Goal: Task Accomplishment & Management: Use online tool/utility

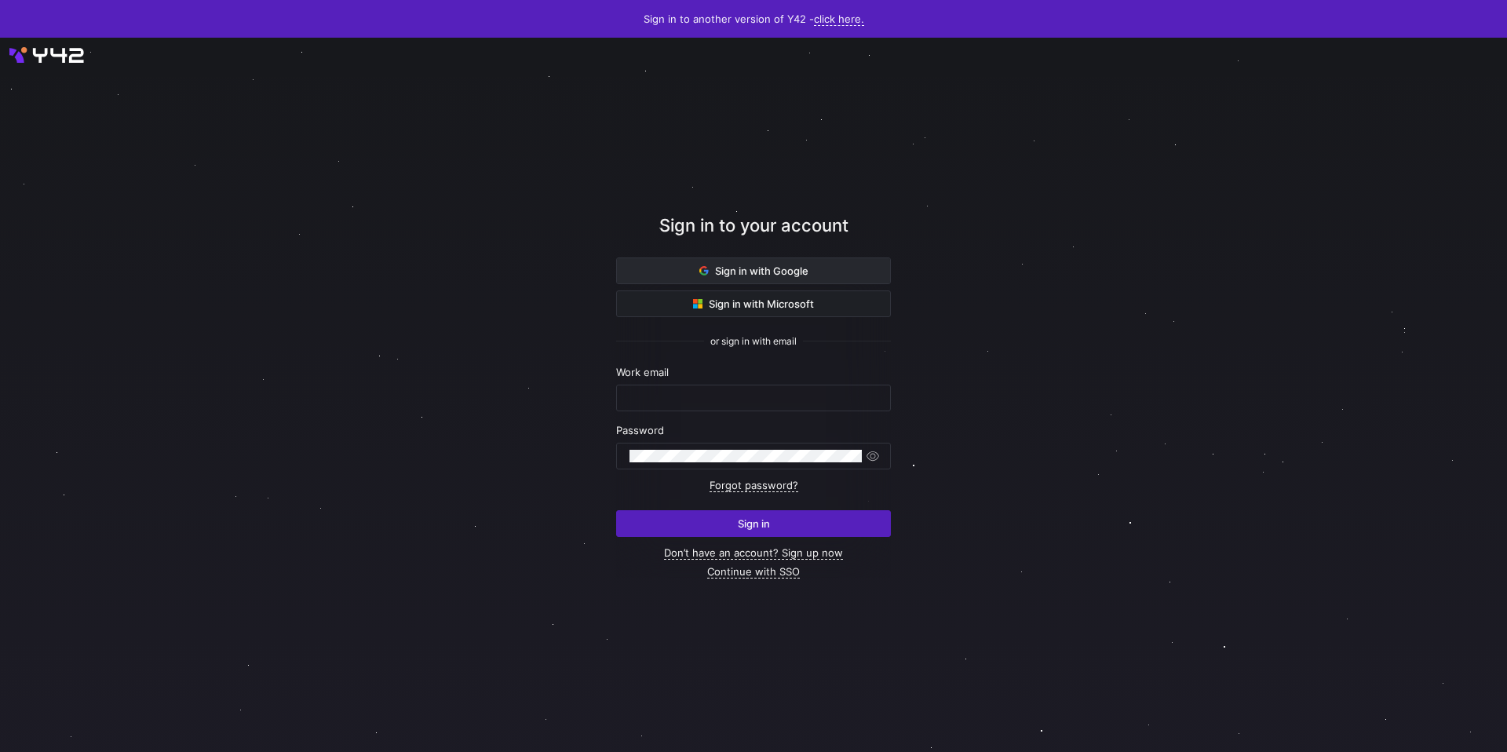
click at [811, 272] on span at bounding box center [753, 270] width 273 height 25
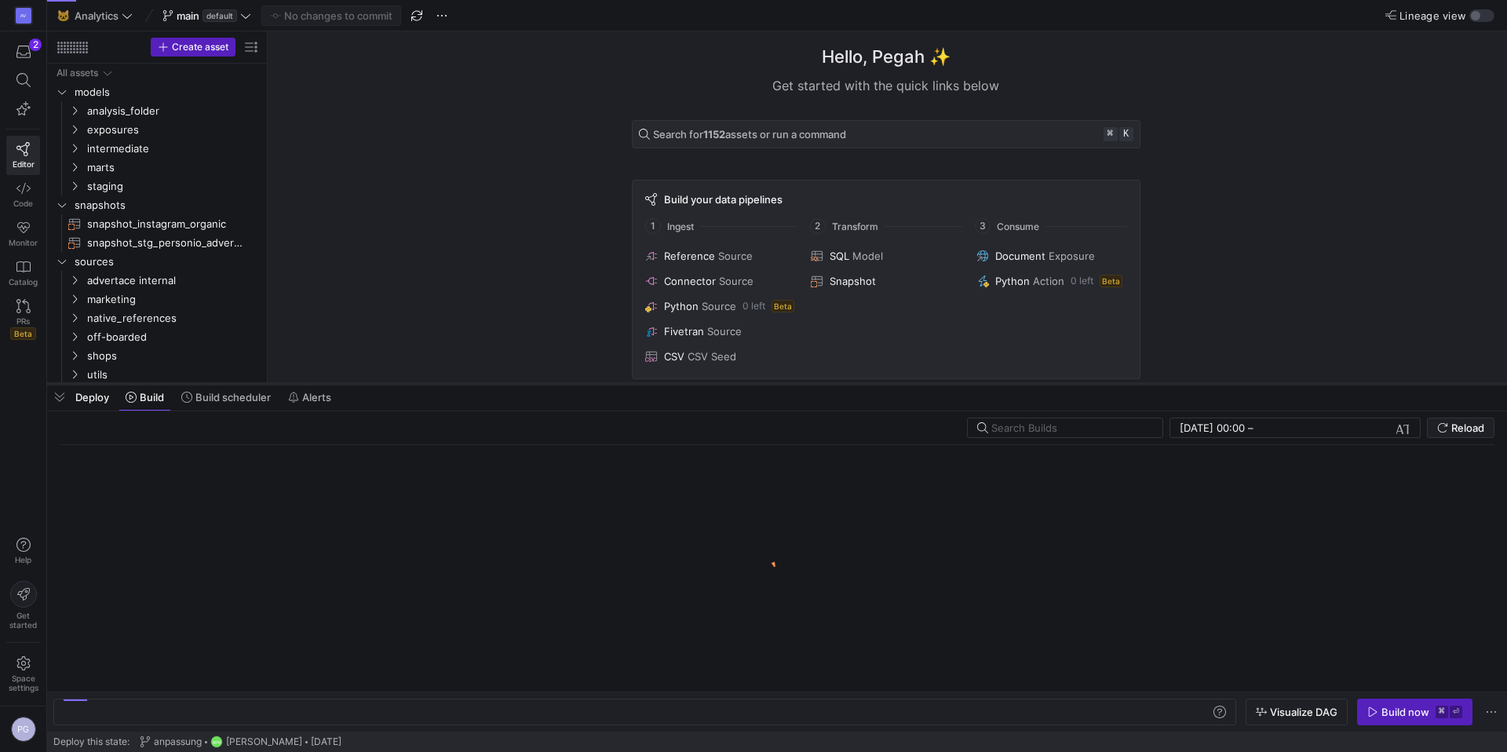
drag, startPoint x: 456, startPoint y: 724, endPoint x: 487, endPoint y: 384, distance: 341.9
click at [487, 384] on div at bounding box center [777, 384] width 1460 height 6
click at [198, 392] on span "Build scheduler" at bounding box center [232, 397] width 75 height 13
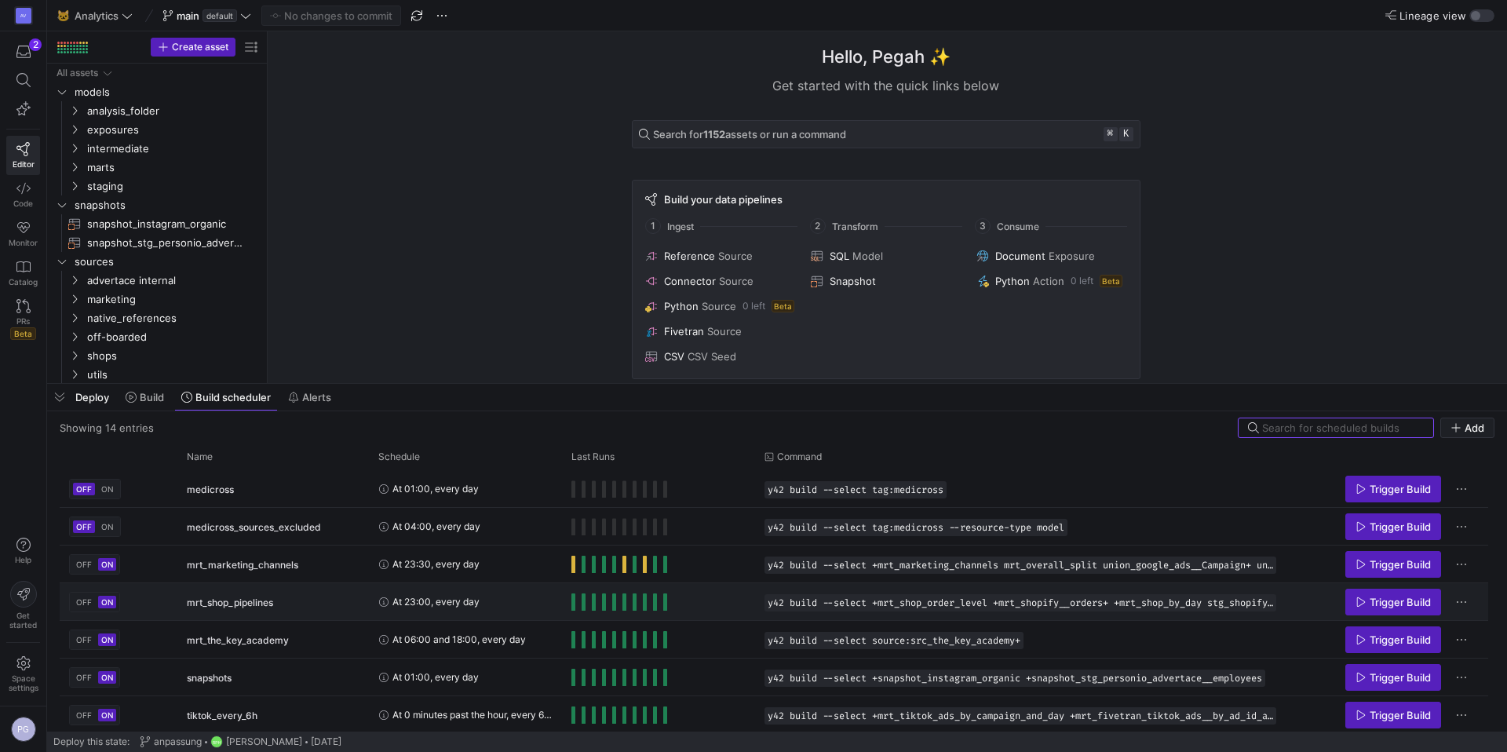
scroll to position [266, 0]
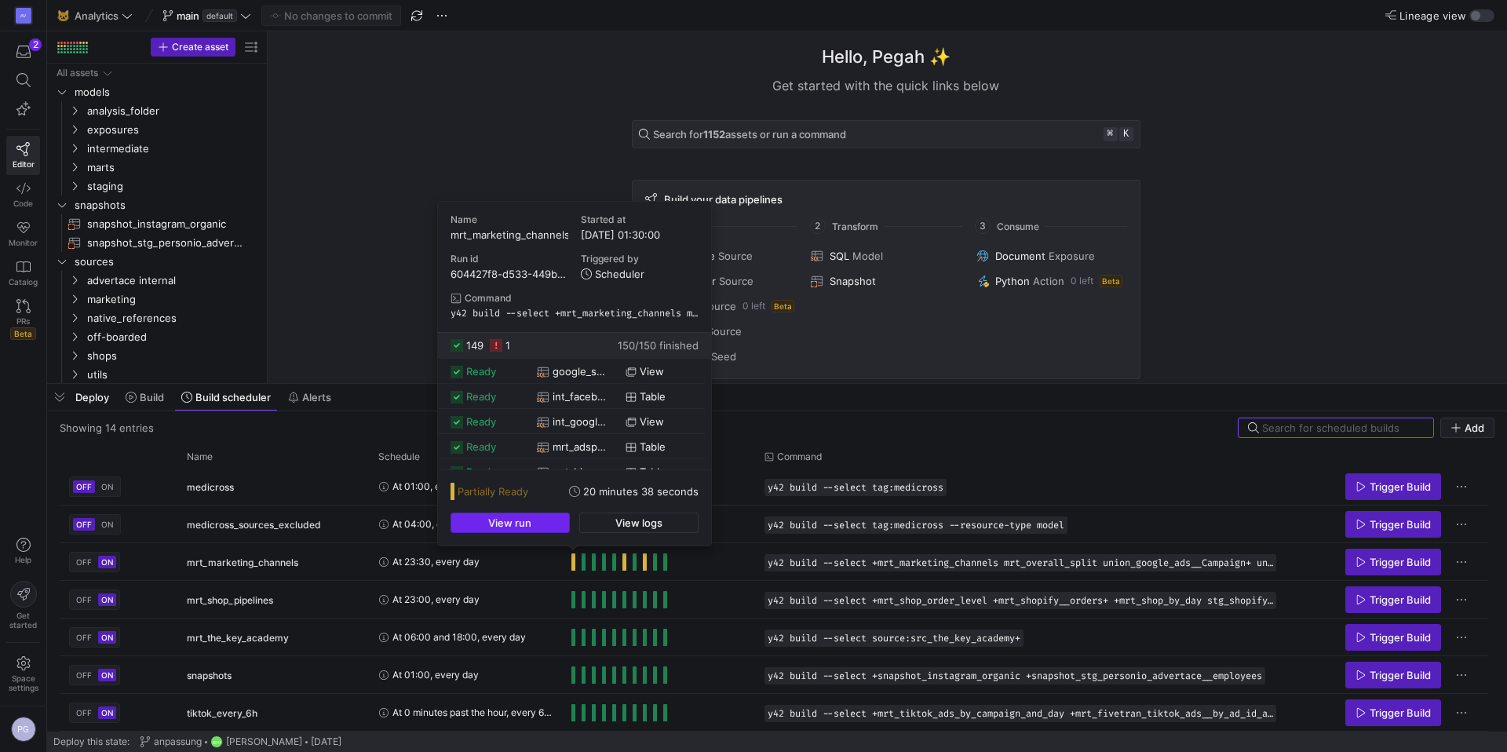
click at [562, 525] on span "button" at bounding box center [510, 522] width 118 height 19
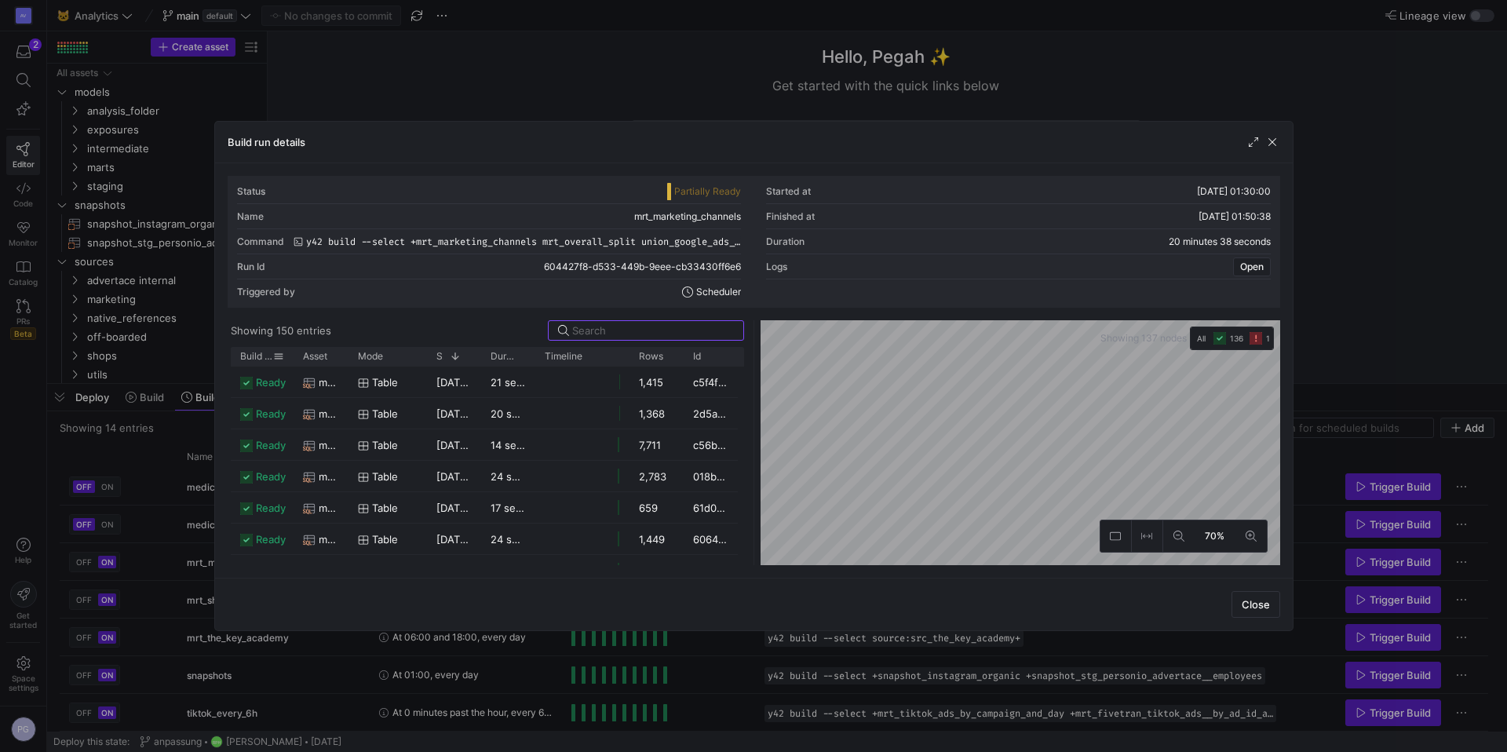
click at [250, 355] on span "Build status" at bounding box center [256, 356] width 33 height 11
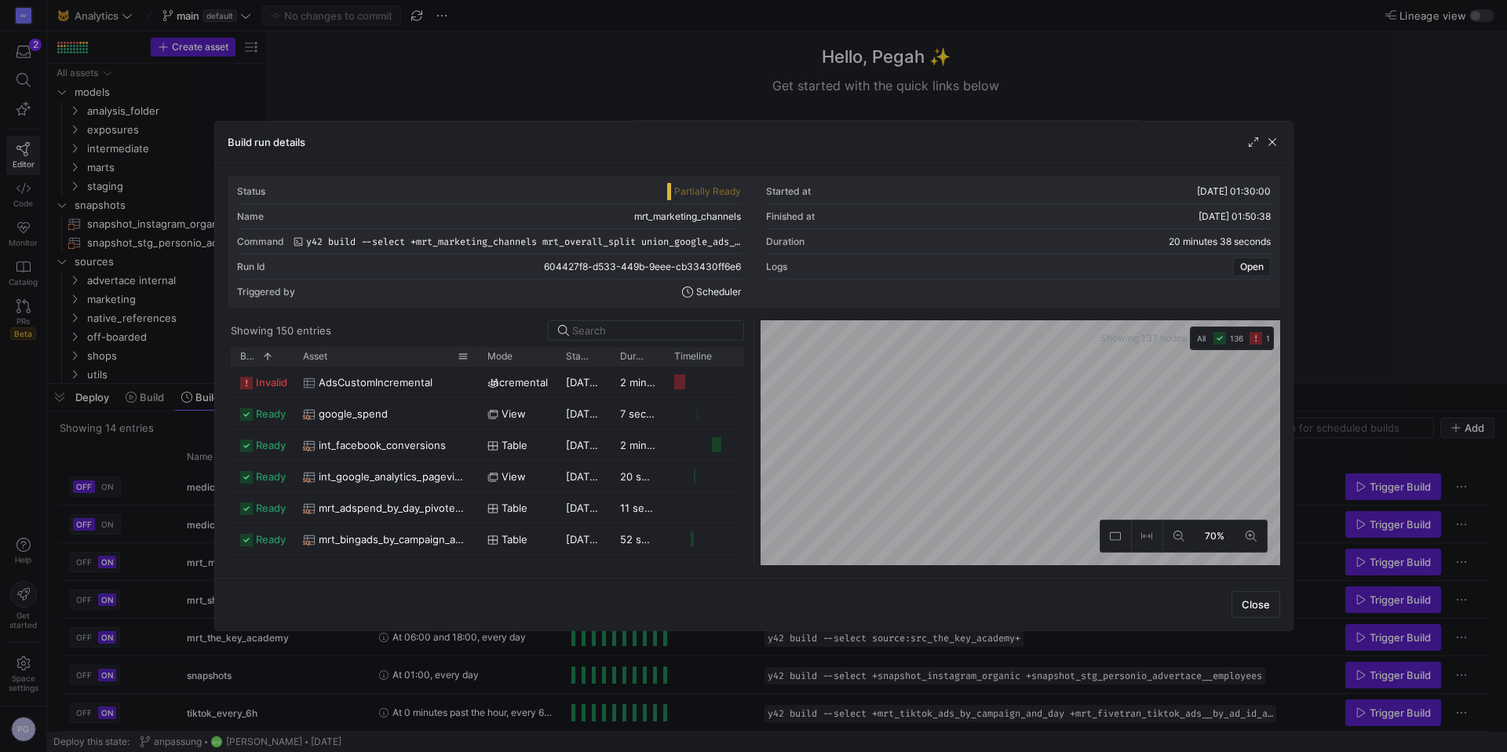
drag, startPoint x: 347, startPoint y: 355, endPoint x: 497, endPoint y: 362, distance: 150.0
click at [481, 362] on div at bounding box center [478, 356] width 6 height 19
click at [1271, 150] on div "Build run details" at bounding box center [753, 143] width 1077 height 42
click at [1274, 144] on span "button" at bounding box center [1272, 142] width 16 height 16
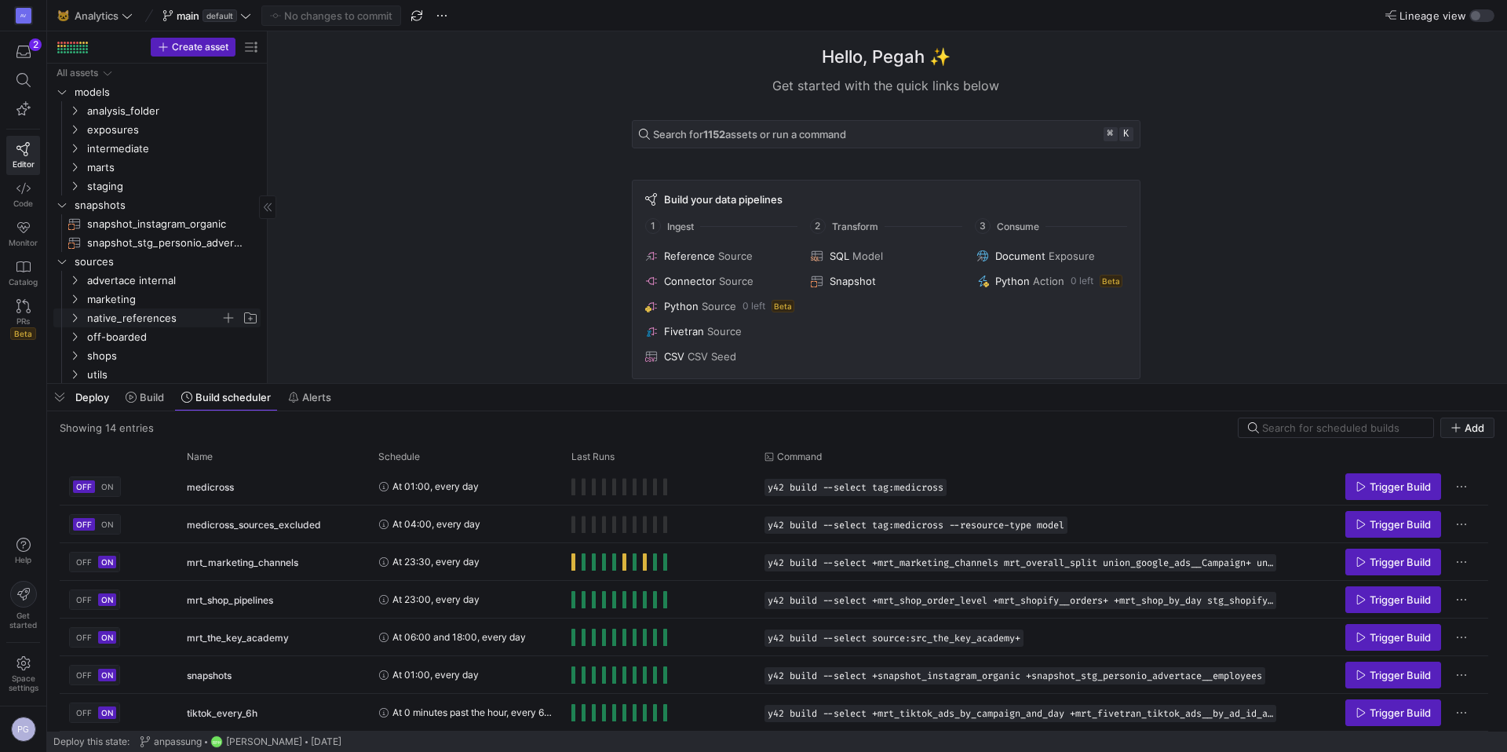
scroll to position [1, 0]
click at [73, 287] on icon "Press SPACE to select this row." at bounding box center [74, 291] width 11 height 9
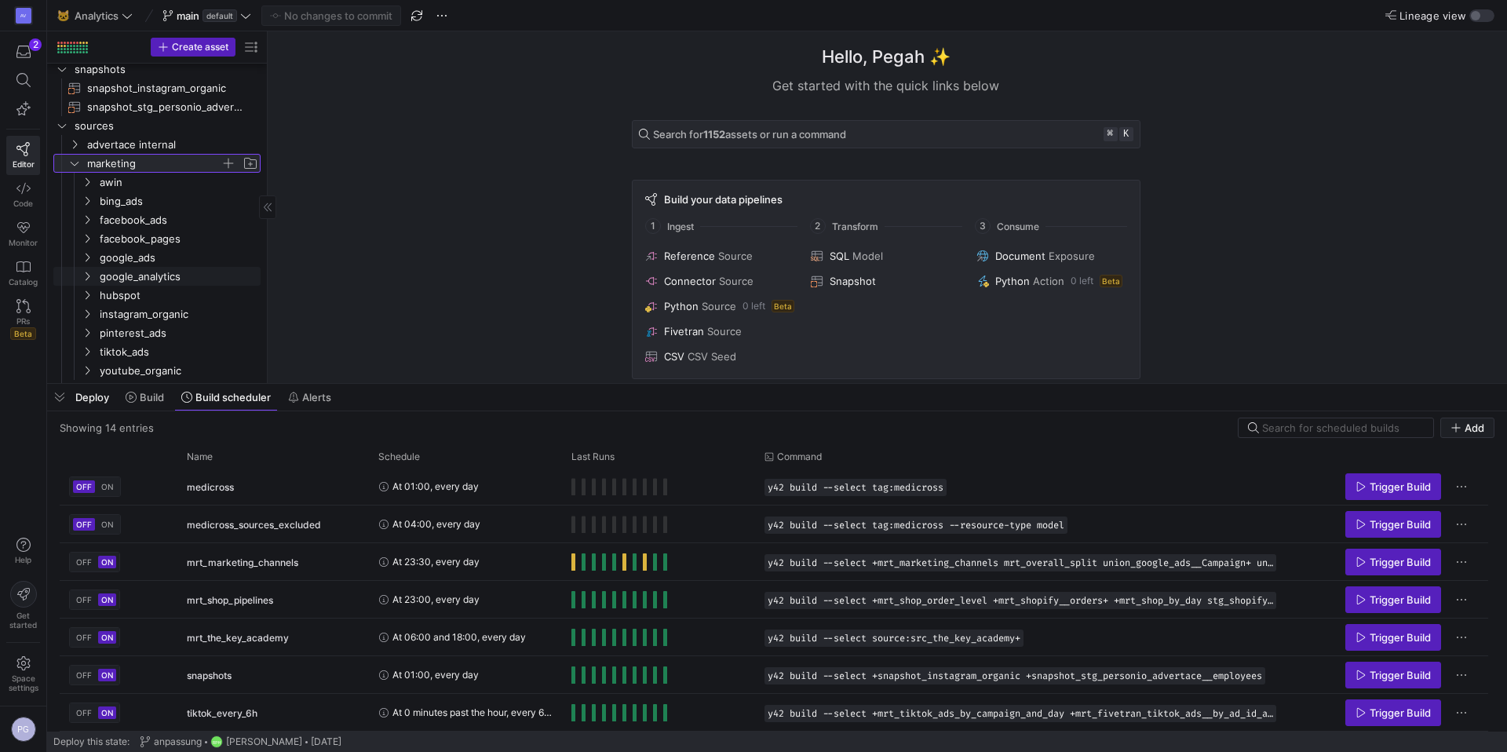
scroll to position [140, 0]
click at [87, 210] on y42-icon "Press SPACE to select this row." at bounding box center [87, 216] width 13 height 13
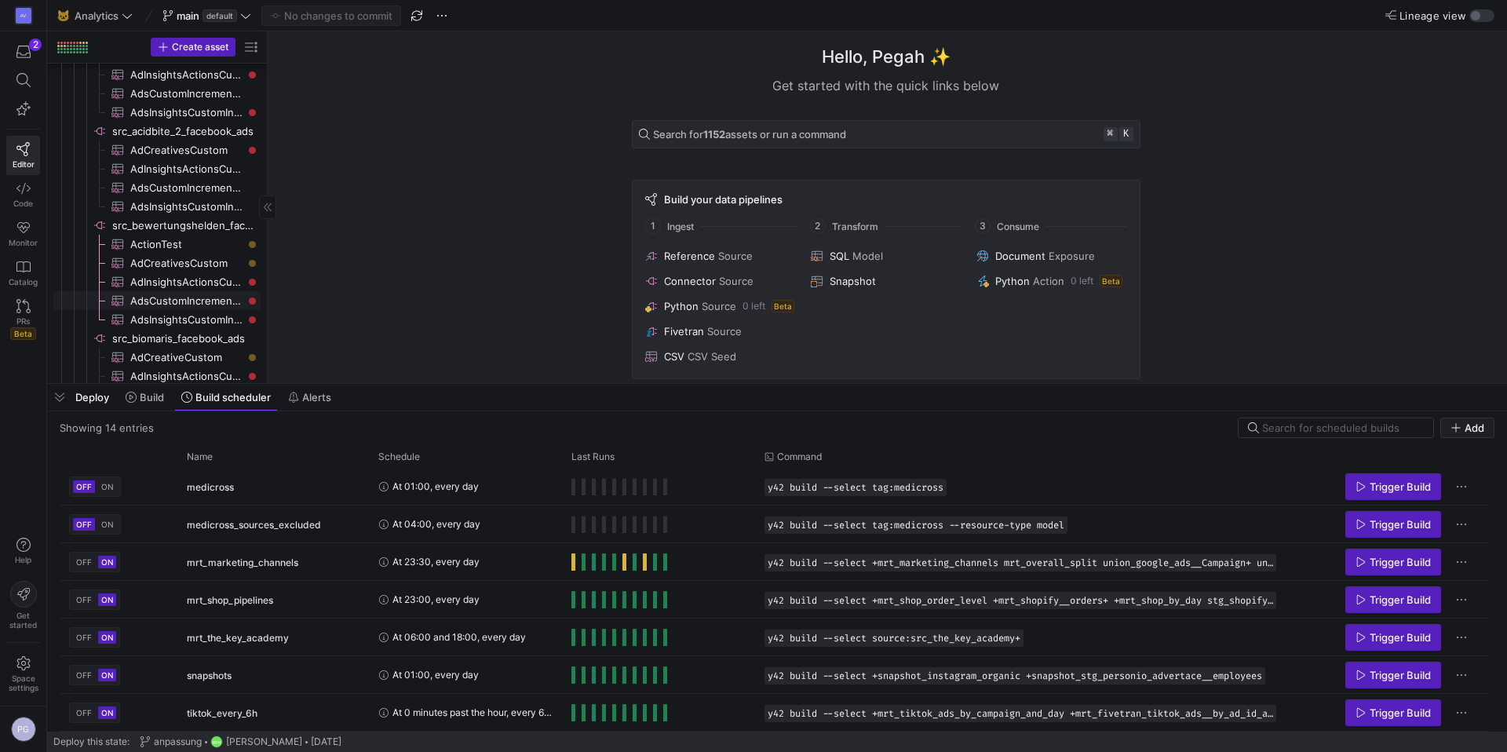
scroll to position [0, 0]
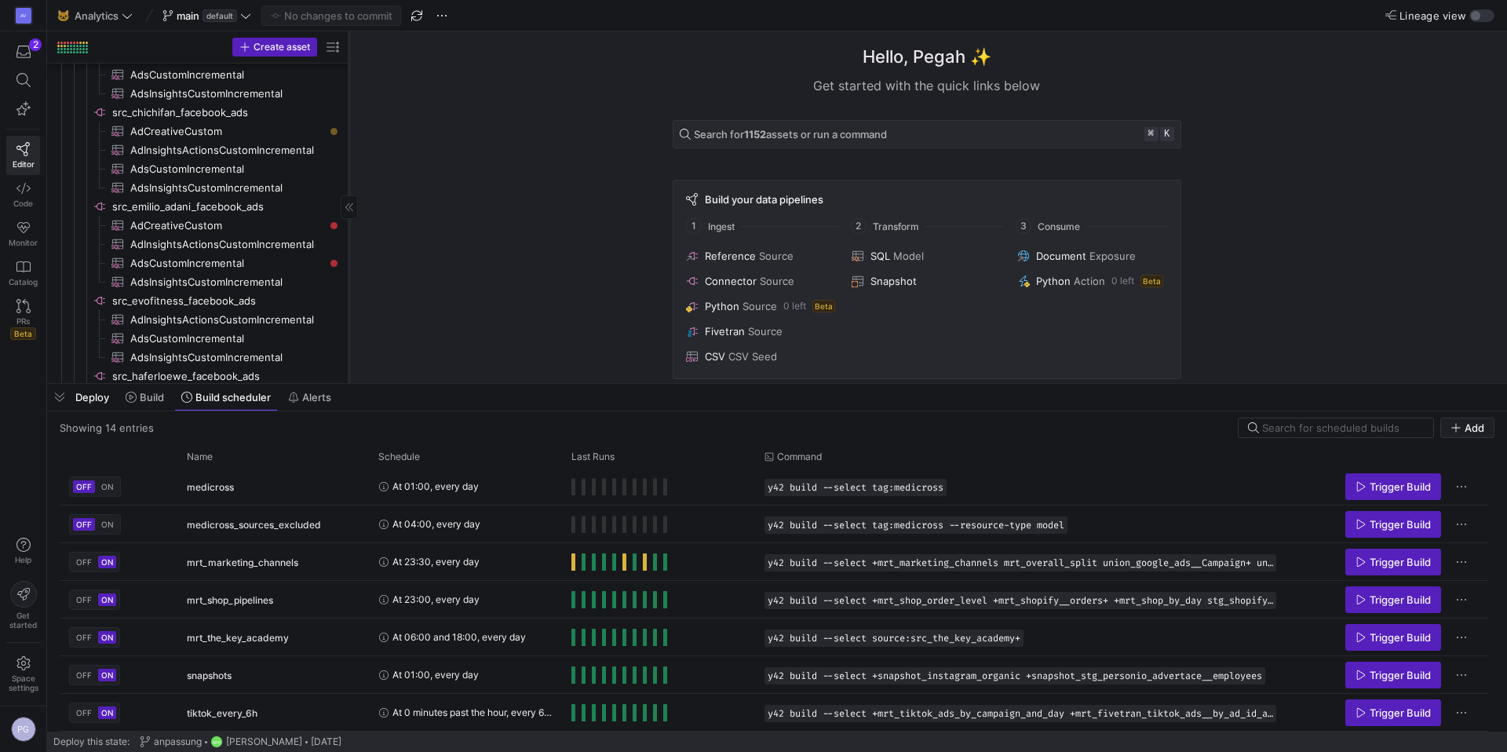
drag, startPoint x: 266, startPoint y: 266, endPoint x: 348, endPoint y: 264, distance: 81.6
click at [348, 264] on div at bounding box center [348, 207] width 1 height 352
click at [297, 268] on span "AdsCustomIncremental​​​​​​​​​" at bounding box center [227, 263] width 194 height 18
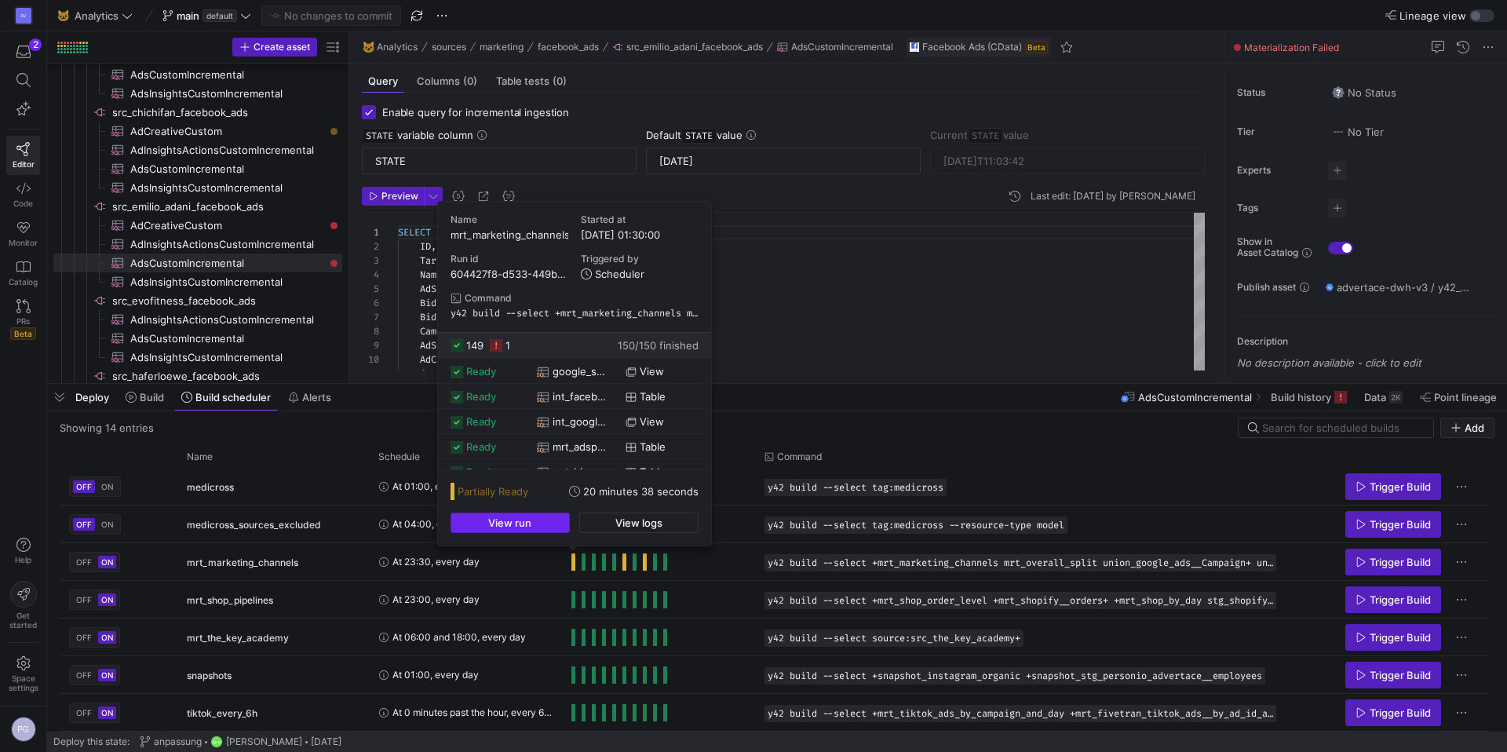
click at [497, 519] on span "View run" at bounding box center [509, 522] width 43 height 13
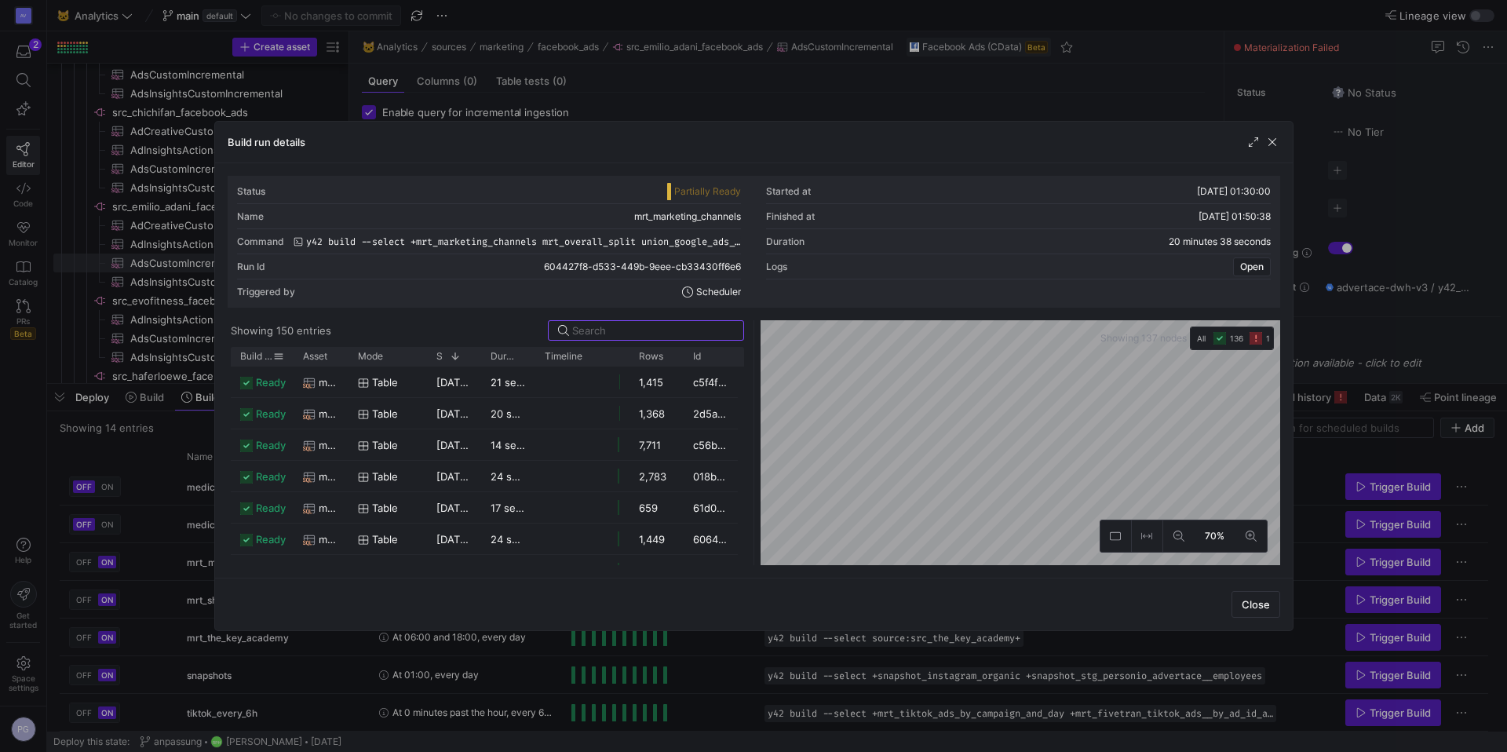
click at [254, 349] on div "Build status" at bounding box center [262, 356] width 44 height 19
click at [253, 356] on span "Build status" at bounding box center [256, 356] width 33 height 11
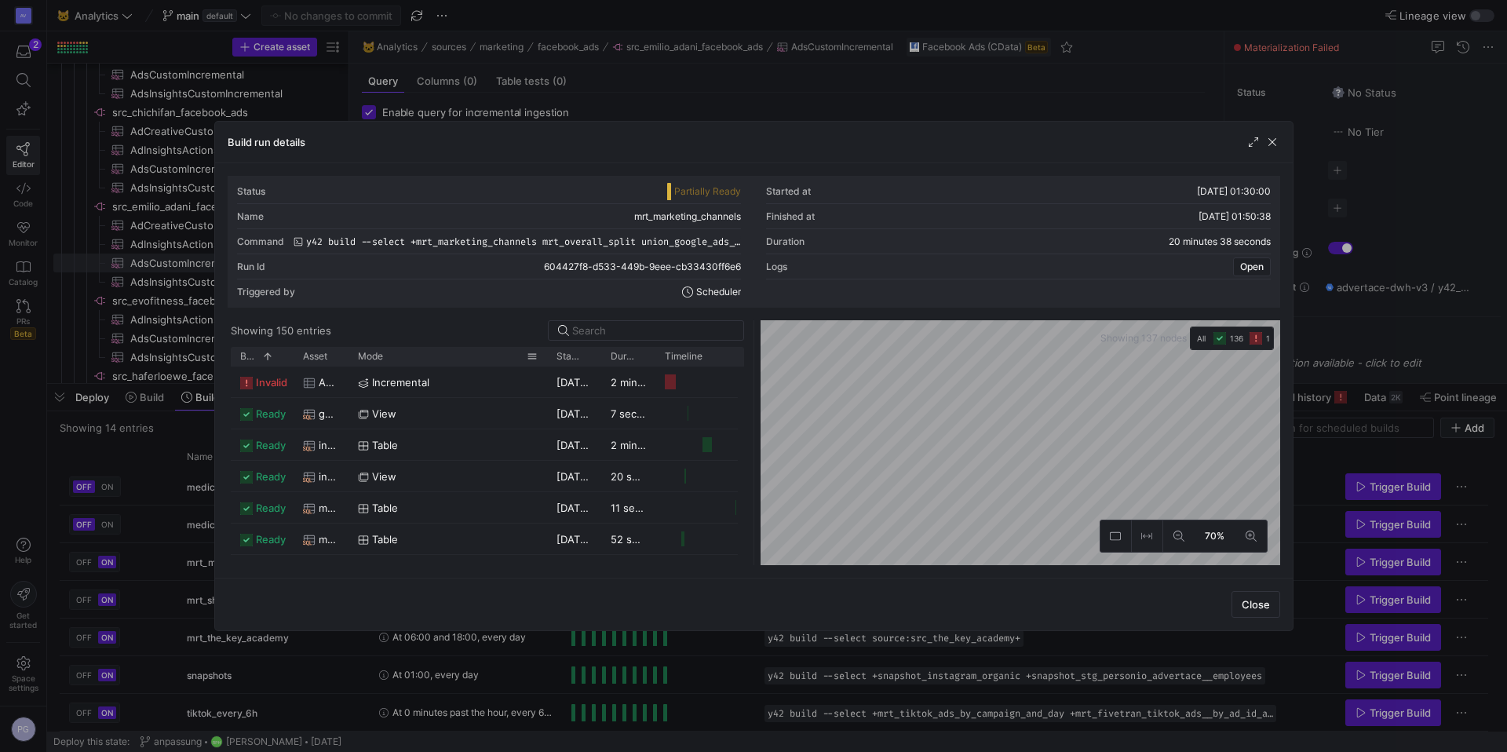
drag, startPoint x: 425, startPoint y: 355, endPoint x: 545, endPoint y: 359, distance: 119.3
click at [545, 359] on div at bounding box center [547, 356] width 6 height 19
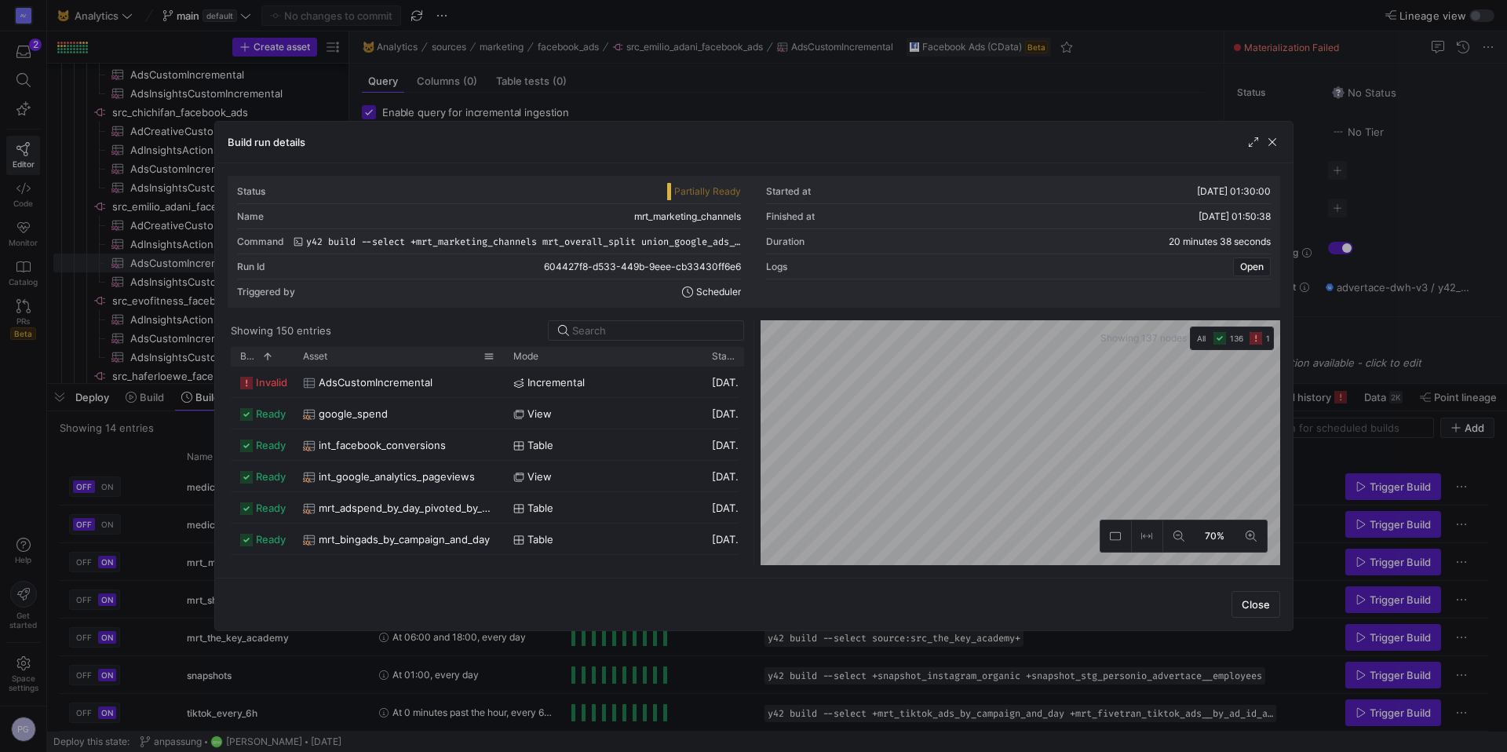
drag, startPoint x: 346, startPoint y: 359, endPoint x: 501, endPoint y: 362, distance: 155.4
click at [501, 362] on div at bounding box center [504, 356] width 6 height 19
click at [1271, 142] on span "button" at bounding box center [1272, 142] width 16 height 16
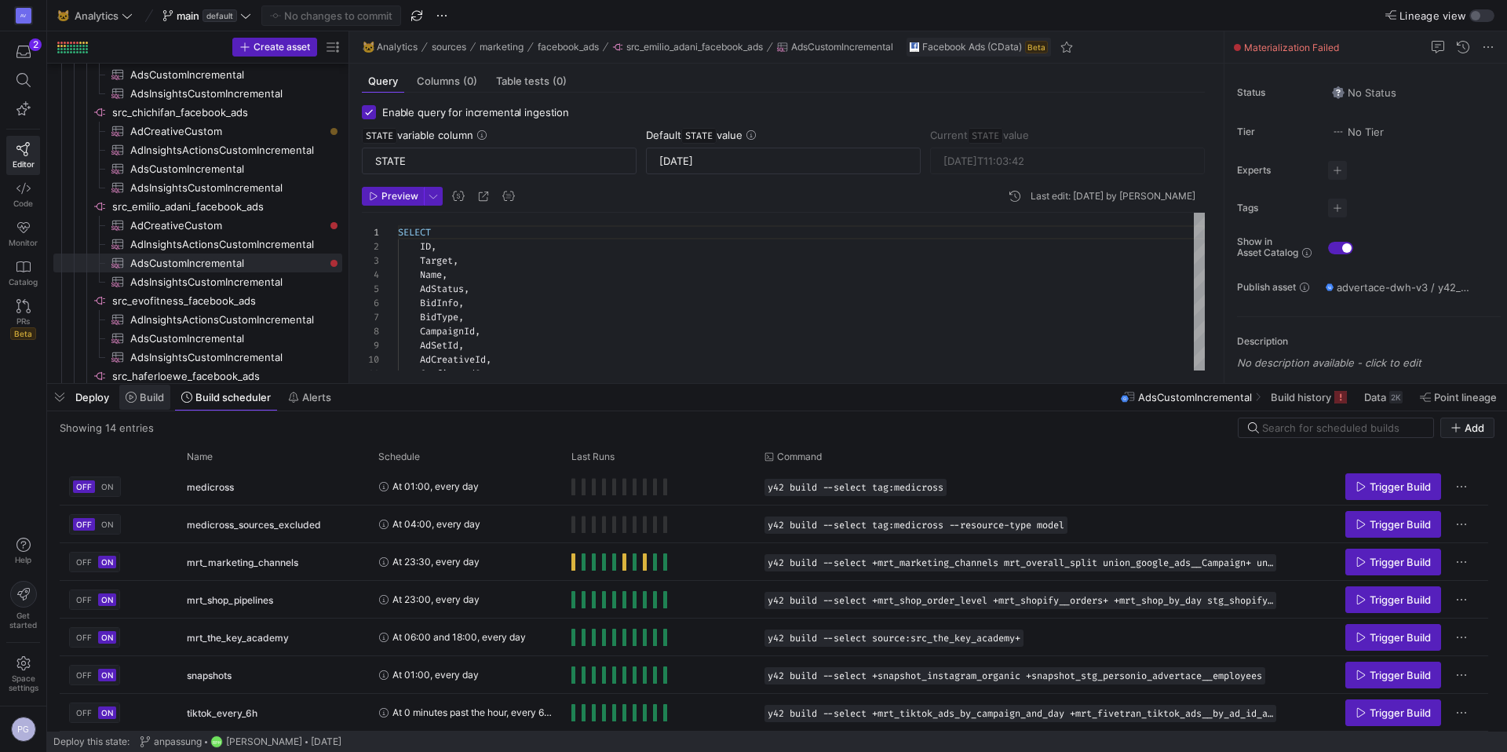
click at [151, 396] on span "Build" at bounding box center [152, 397] width 24 height 13
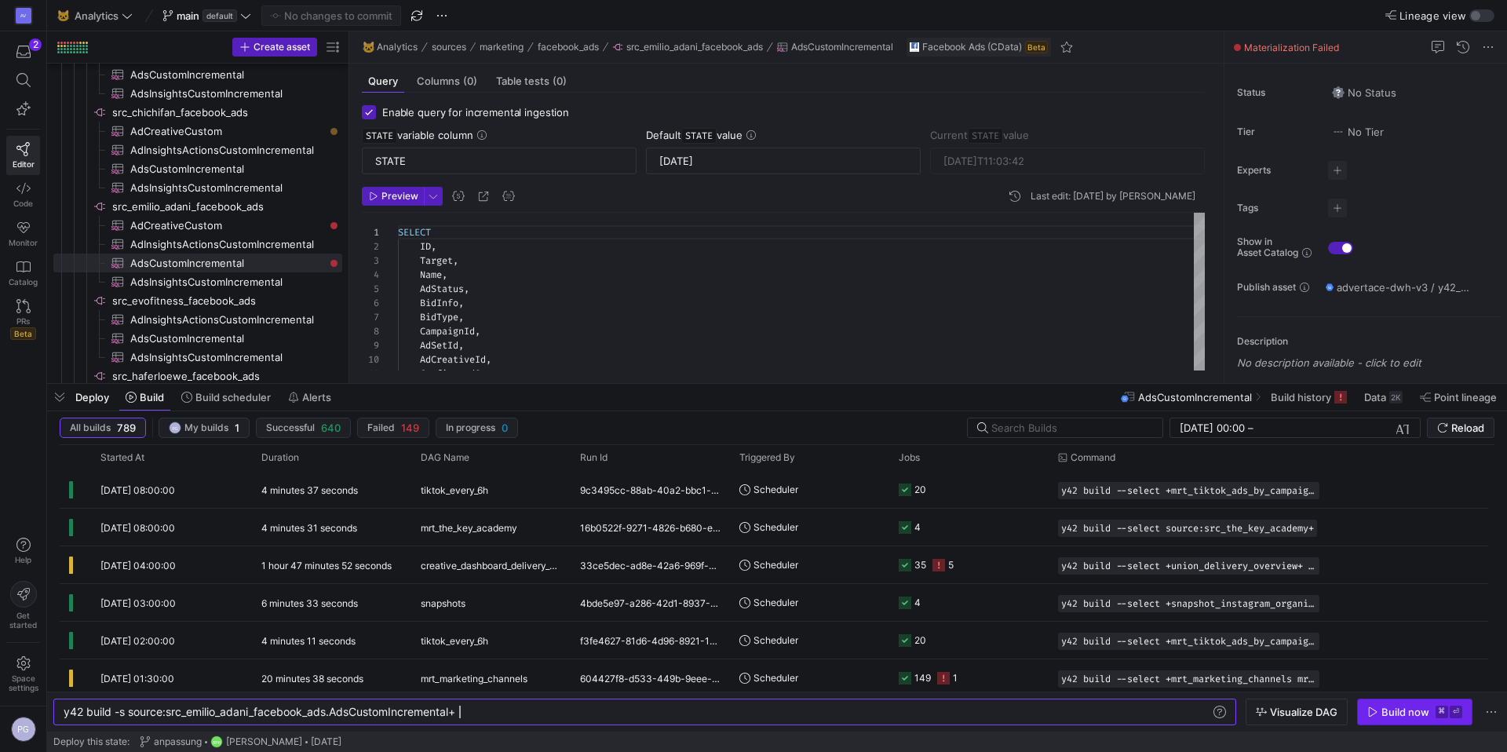
type textarea "y42 build -s source:src_emilio_adani_facebook_ads.AdsCustomIncremental+"
click at [1401, 712] on div "Build now" at bounding box center [1405, 711] width 48 height 13
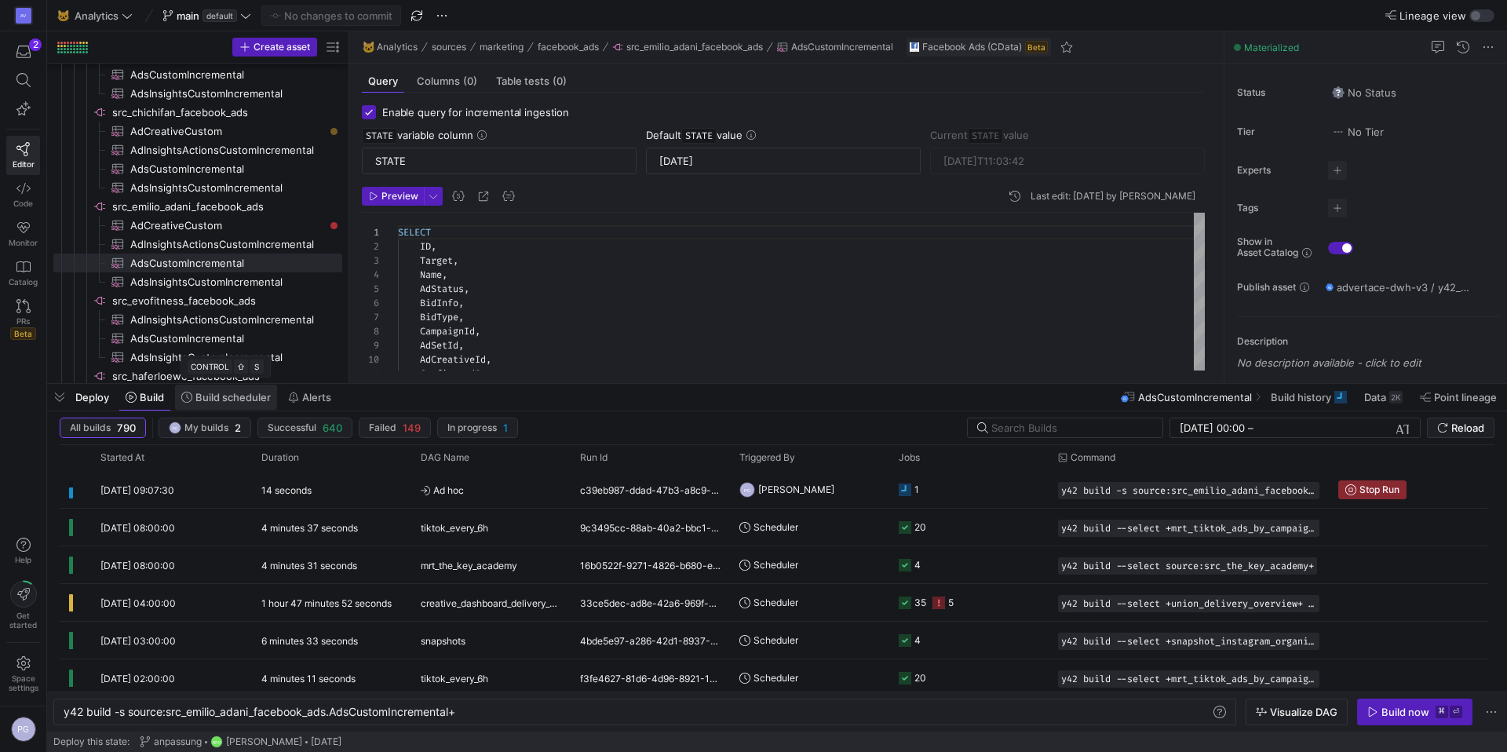
click at [232, 395] on span "Build scheduler" at bounding box center [232, 397] width 75 height 13
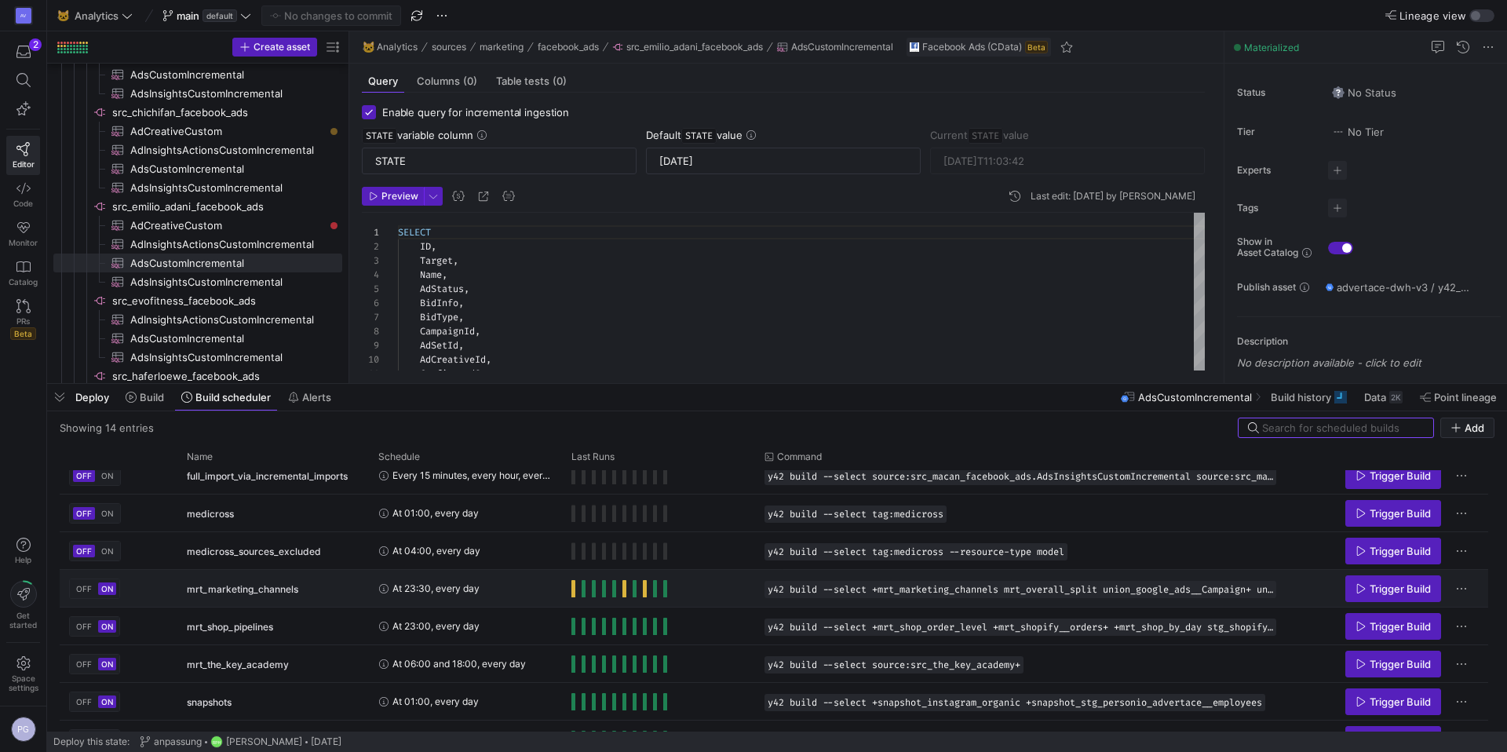
scroll to position [266, 0]
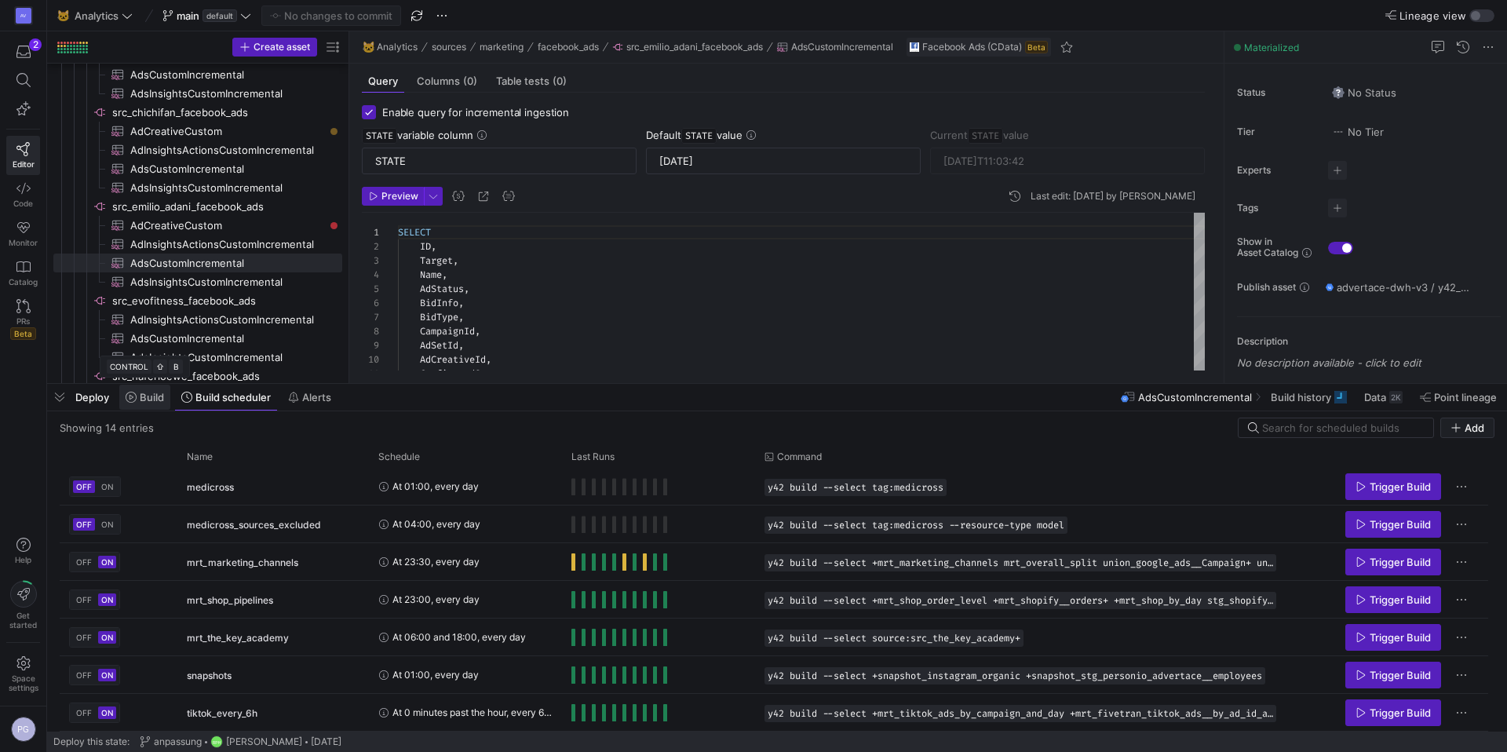
click at [159, 406] on span at bounding box center [144, 397] width 51 height 25
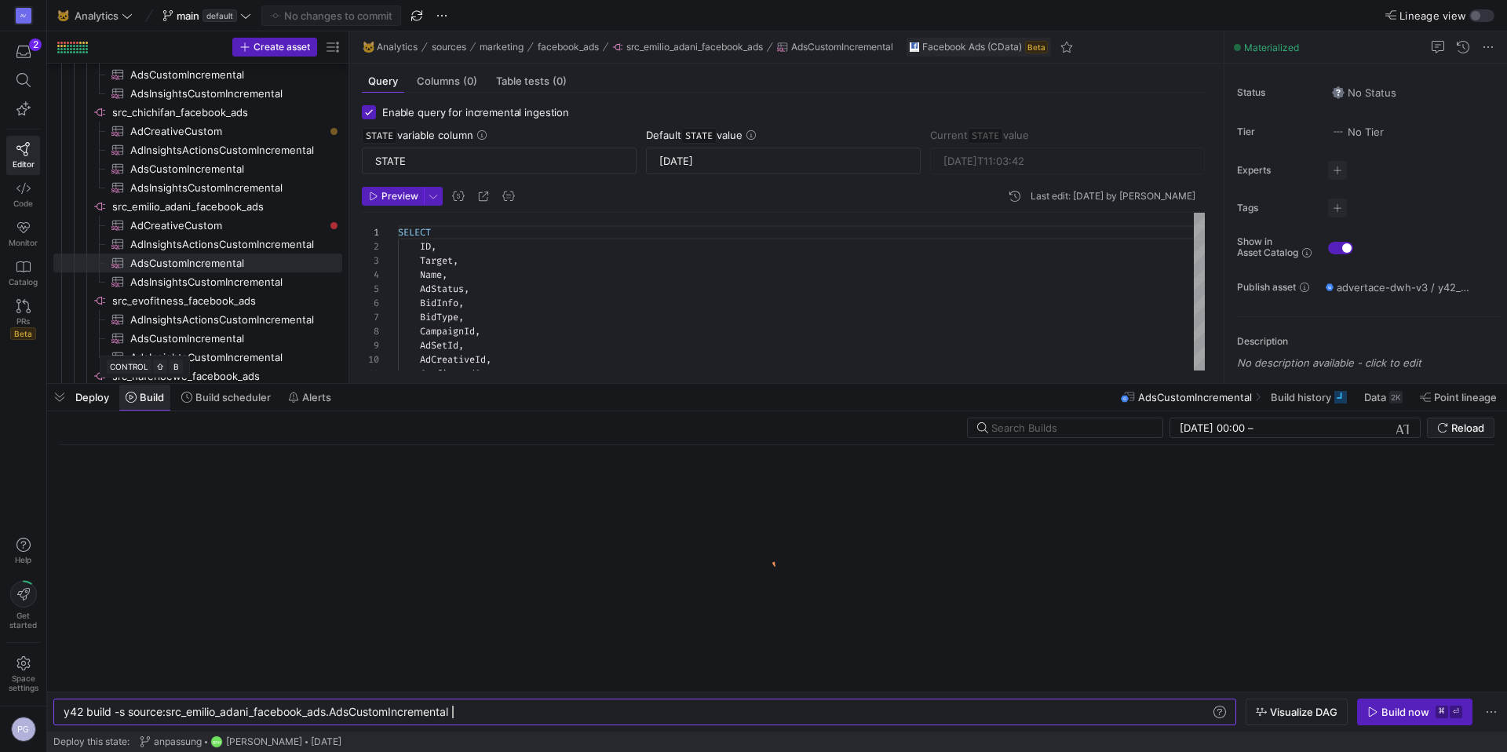
scroll to position [0, 388]
